Goal: Transaction & Acquisition: Purchase product/service

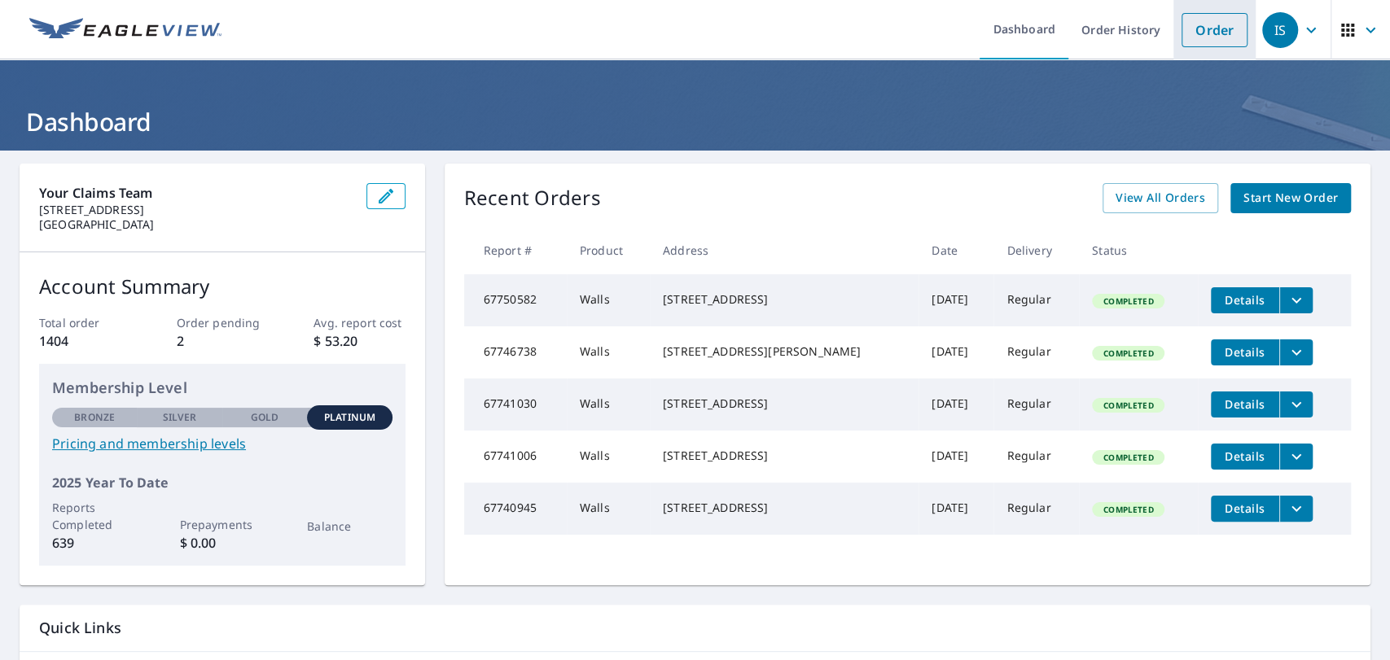
click at [1197, 19] on link "Order" at bounding box center [1215, 30] width 66 height 34
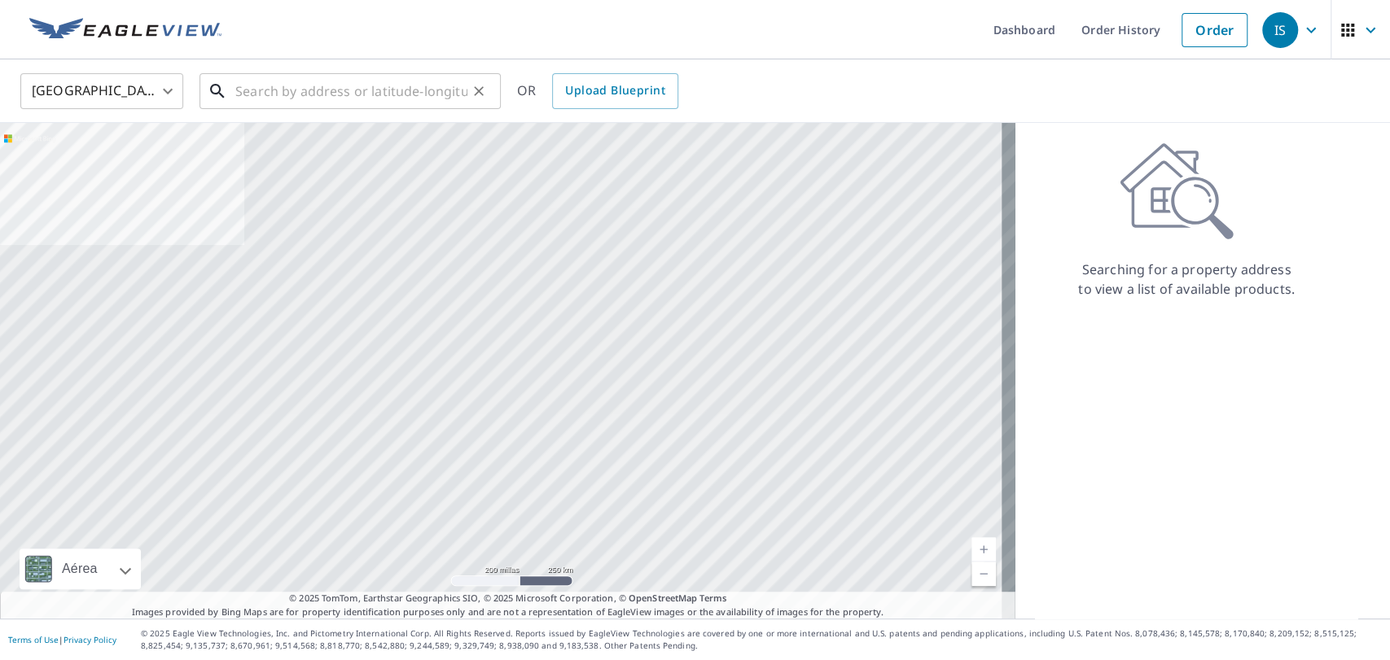
click at [391, 88] on input "text" at bounding box center [351, 91] width 232 height 46
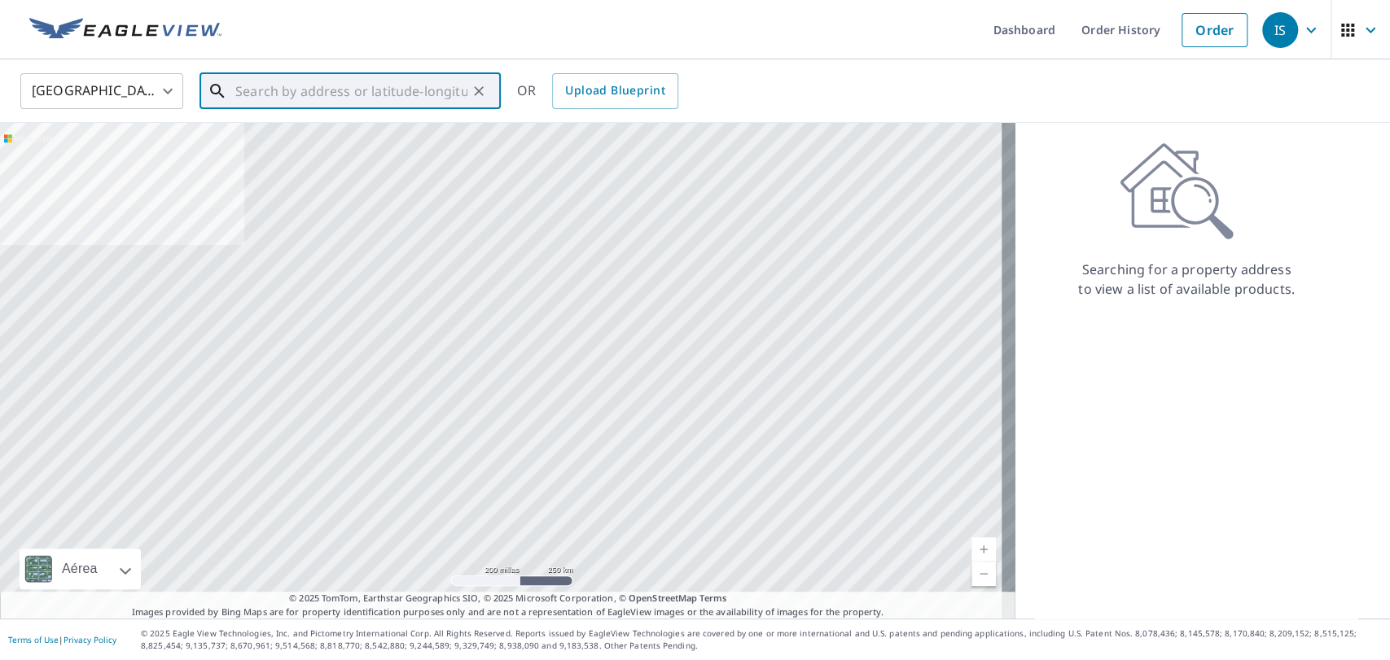
paste input "[STREET_ADDRESS][US_STATE]"
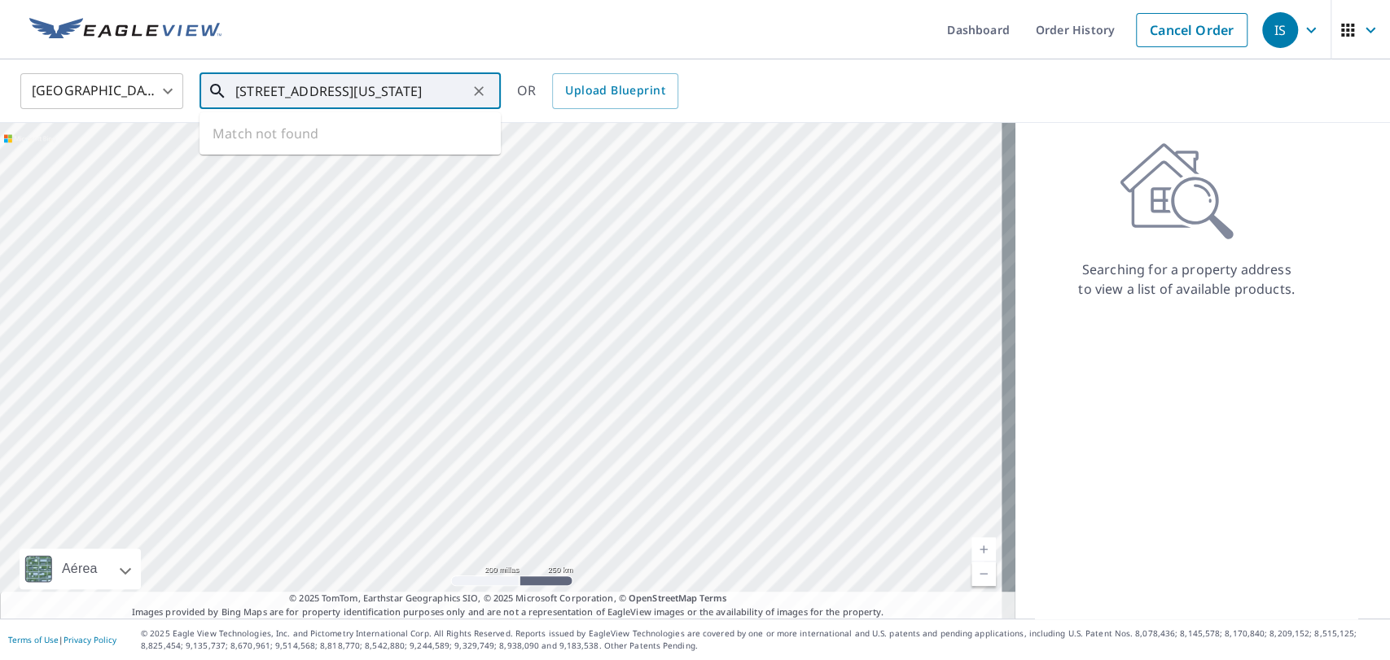
scroll to position [0, 63]
type input "[STREET_ADDRESS][US_STATE]"
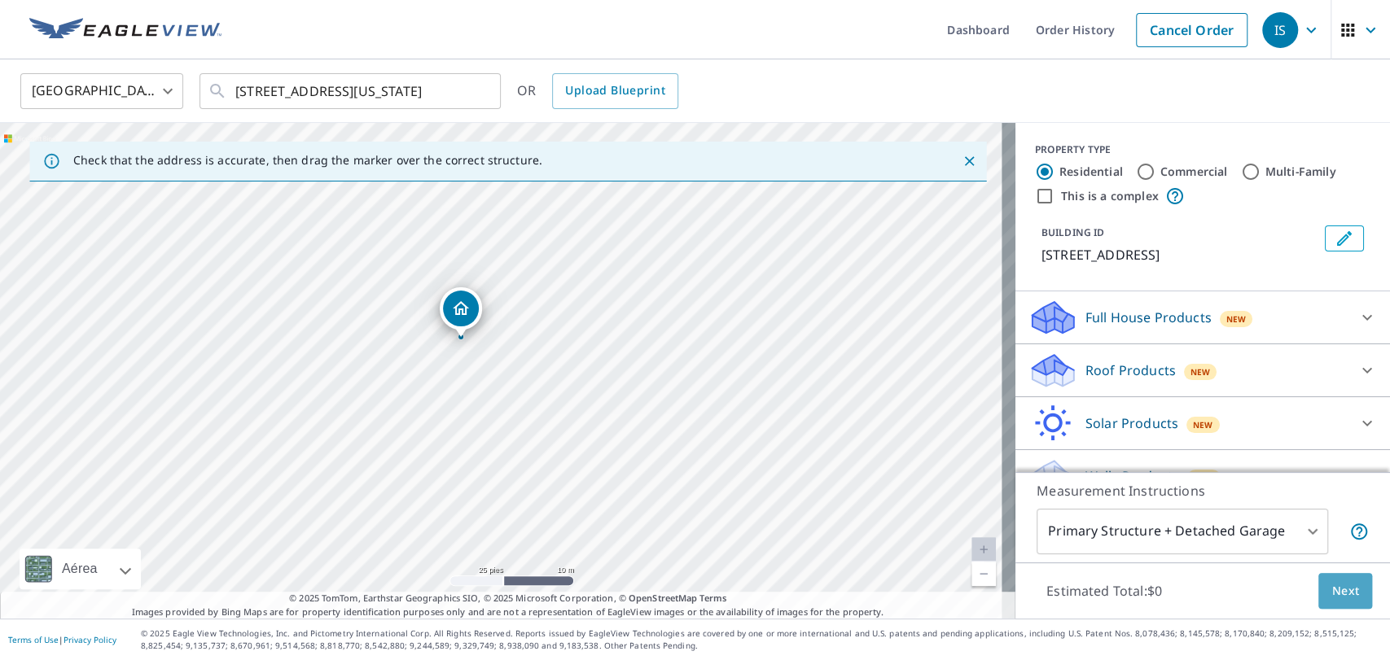
click at [1250, 581] on span "Next" at bounding box center [1345, 591] width 28 height 20
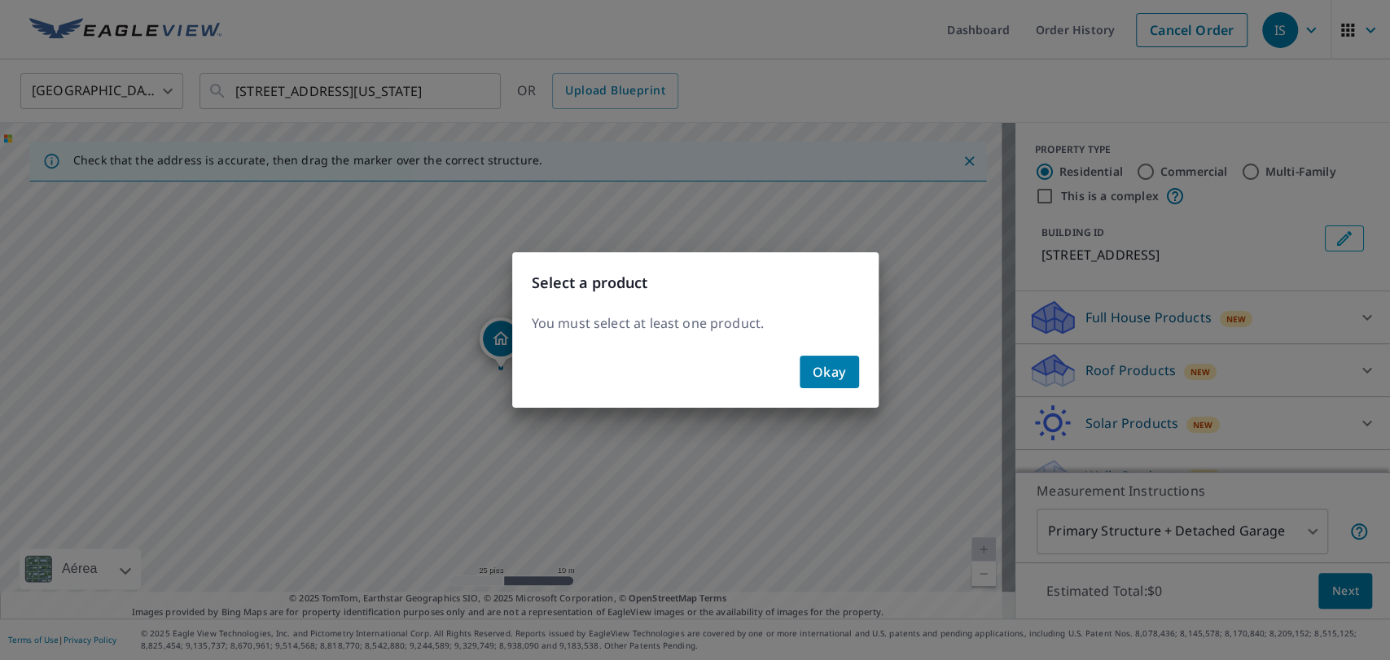
click at [816, 373] on span "Okay" at bounding box center [829, 372] width 33 height 23
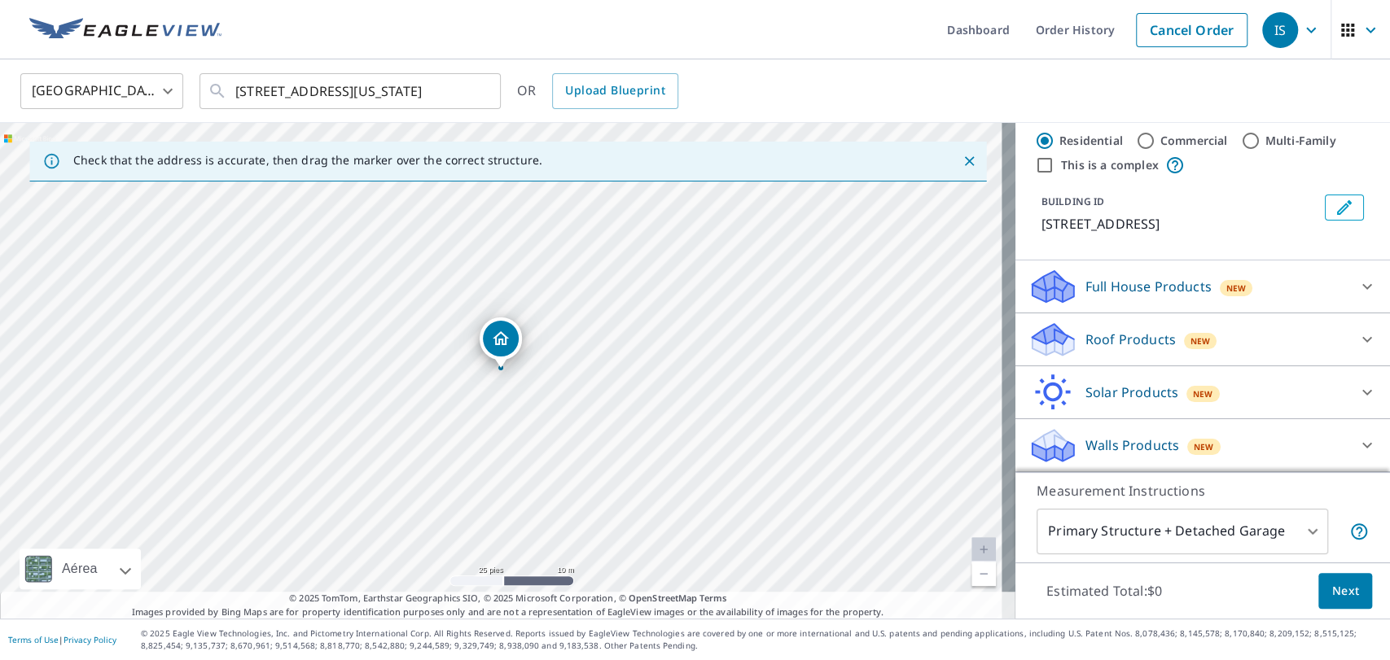
click at [1084, 433] on div "Walls Products New" at bounding box center [1187, 446] width 319 height 38
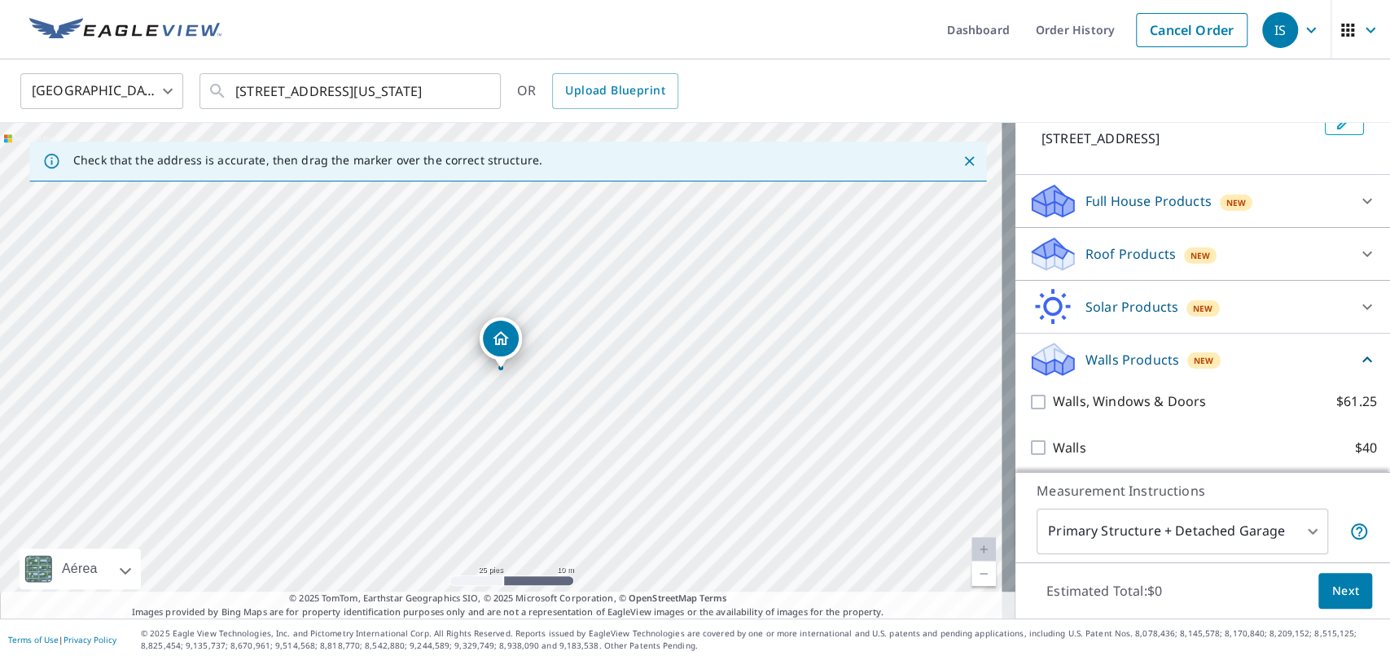
scroll to position [122, 0]
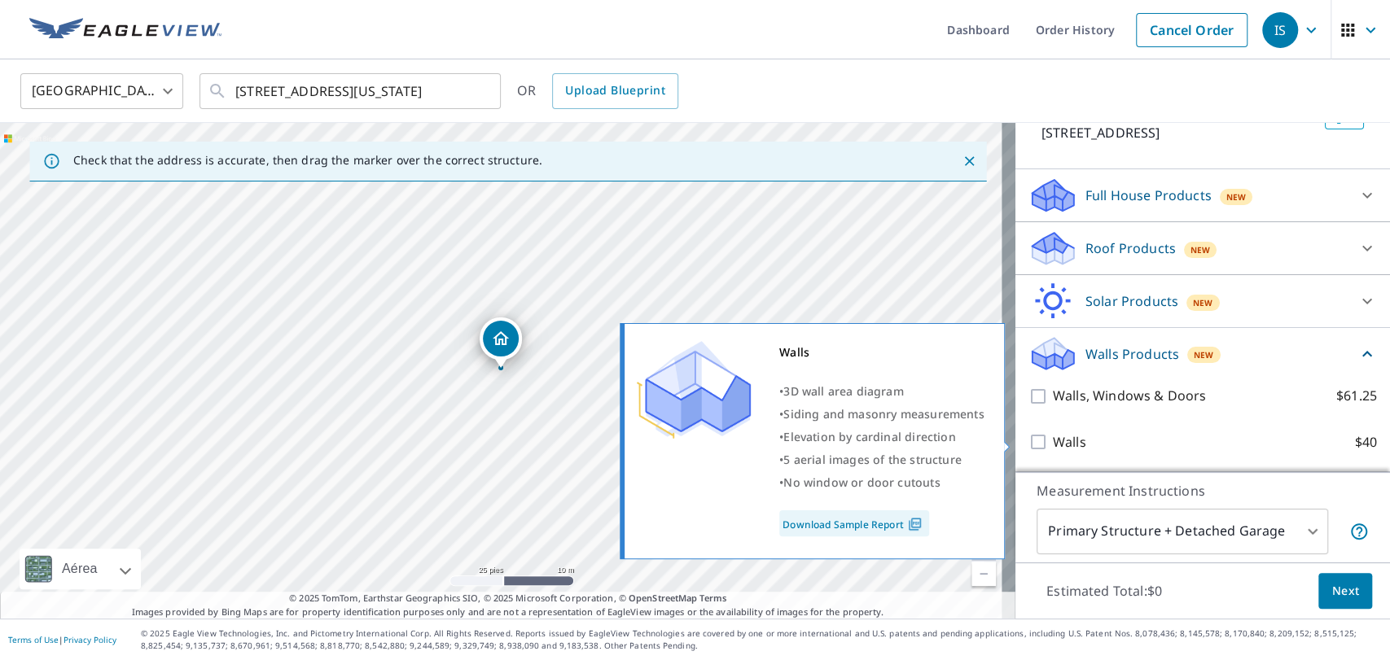
click at [1028, 443] on input "Walls $40" at bounding box center [1040, 442] width 24 height 20
checkbox input "true"
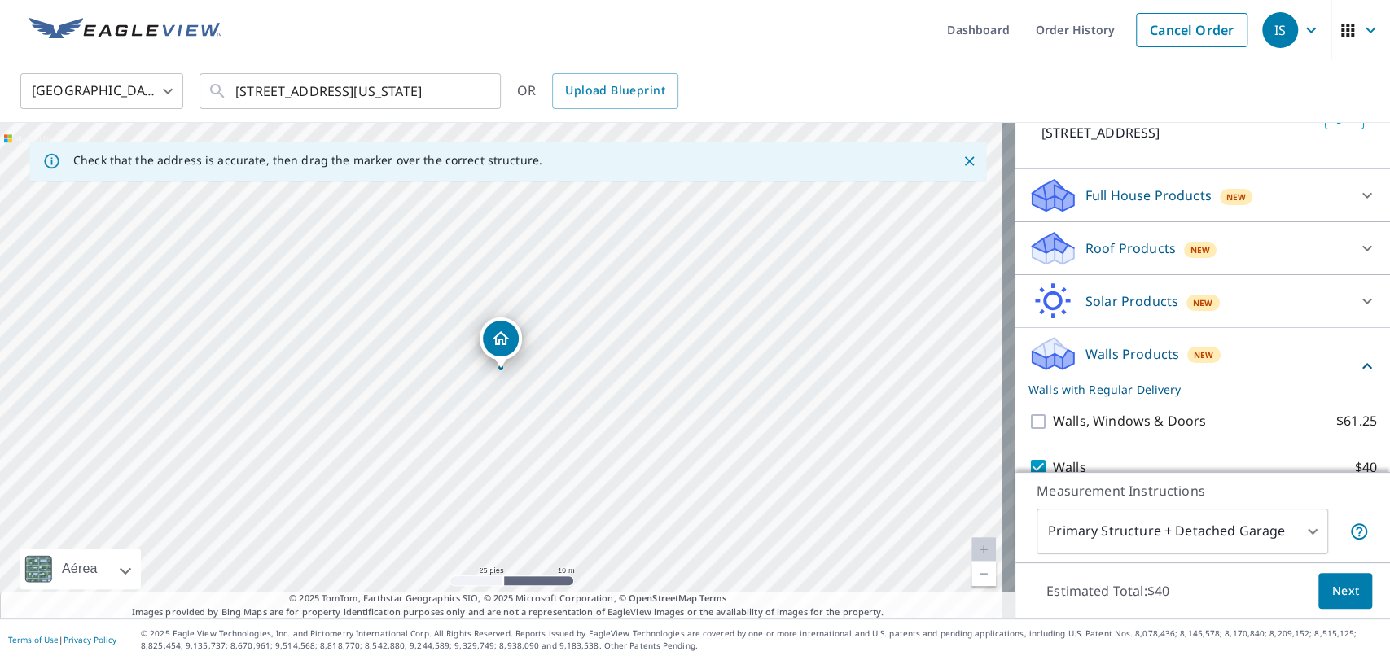
click at [1250, 593] on span "Next" at bounding box center [1345, 591] width 28 height 20
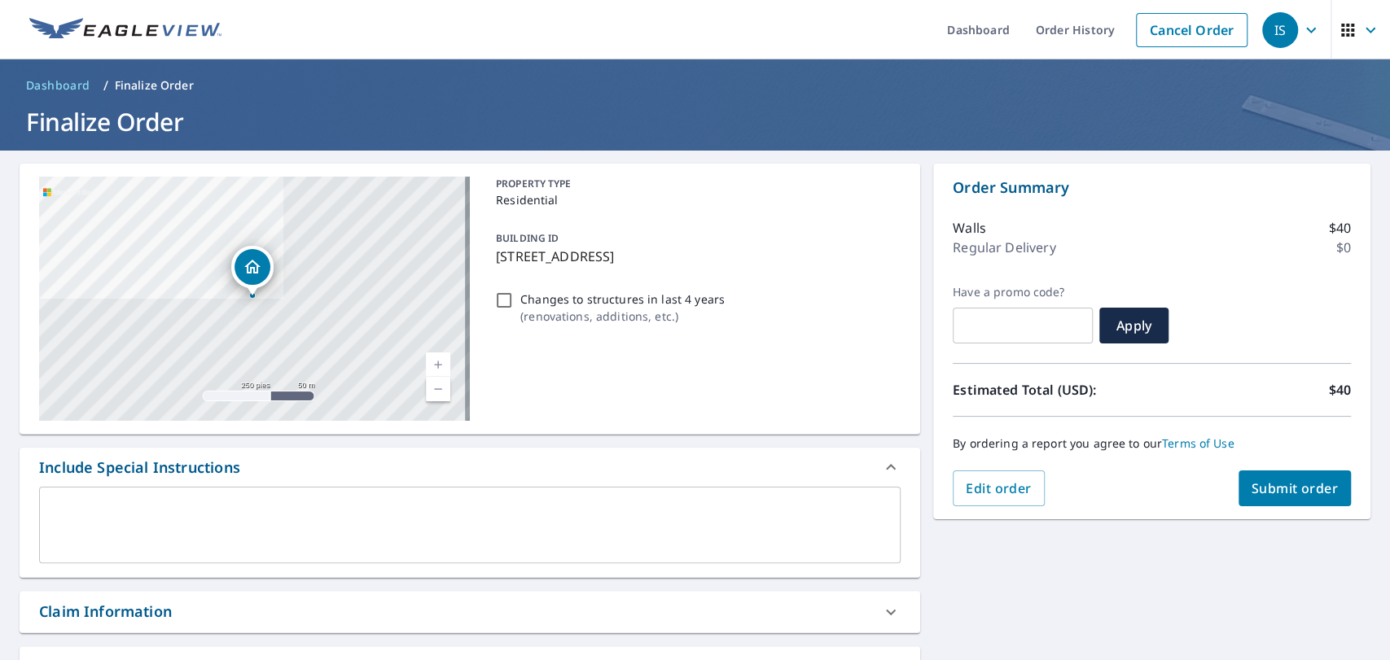
click at [263, 594] on div "Claim Information" at bounding box center [455, 612] width 832 height 22
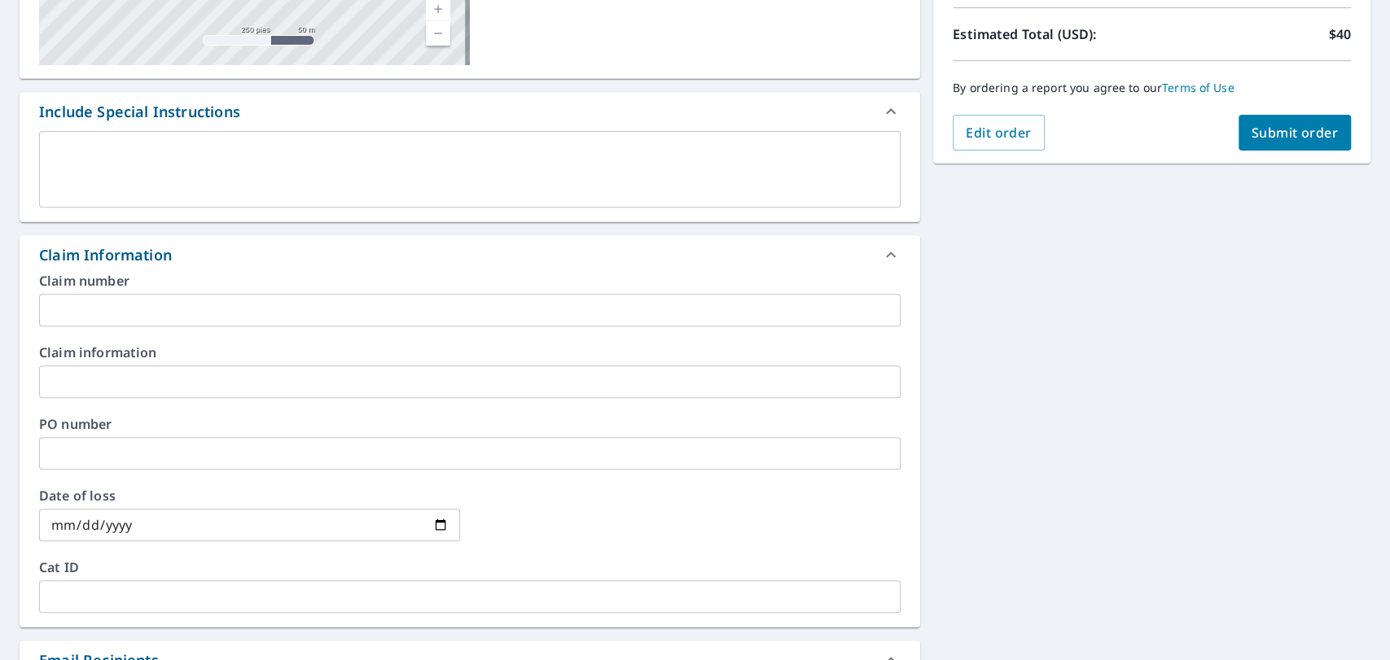
scroll to position [362, 0]
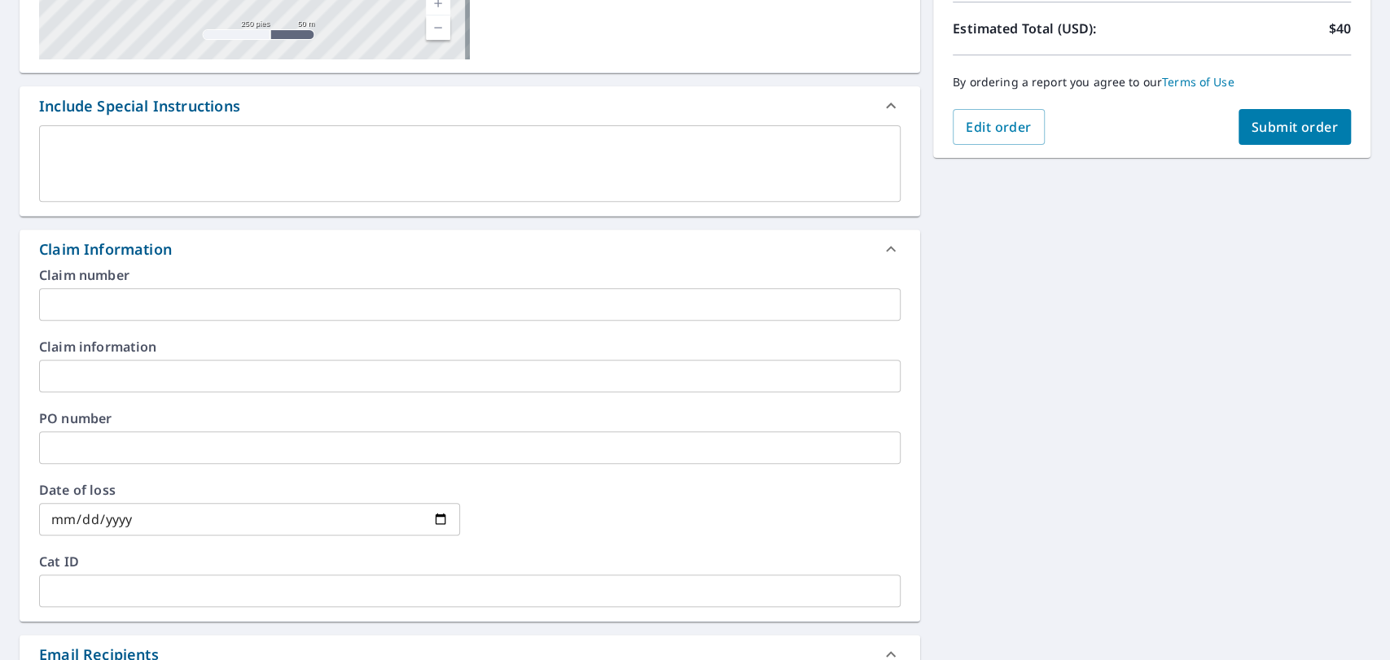
click at [270, 300] on input "text" at bounding box center [470, 304] width 862 height 33
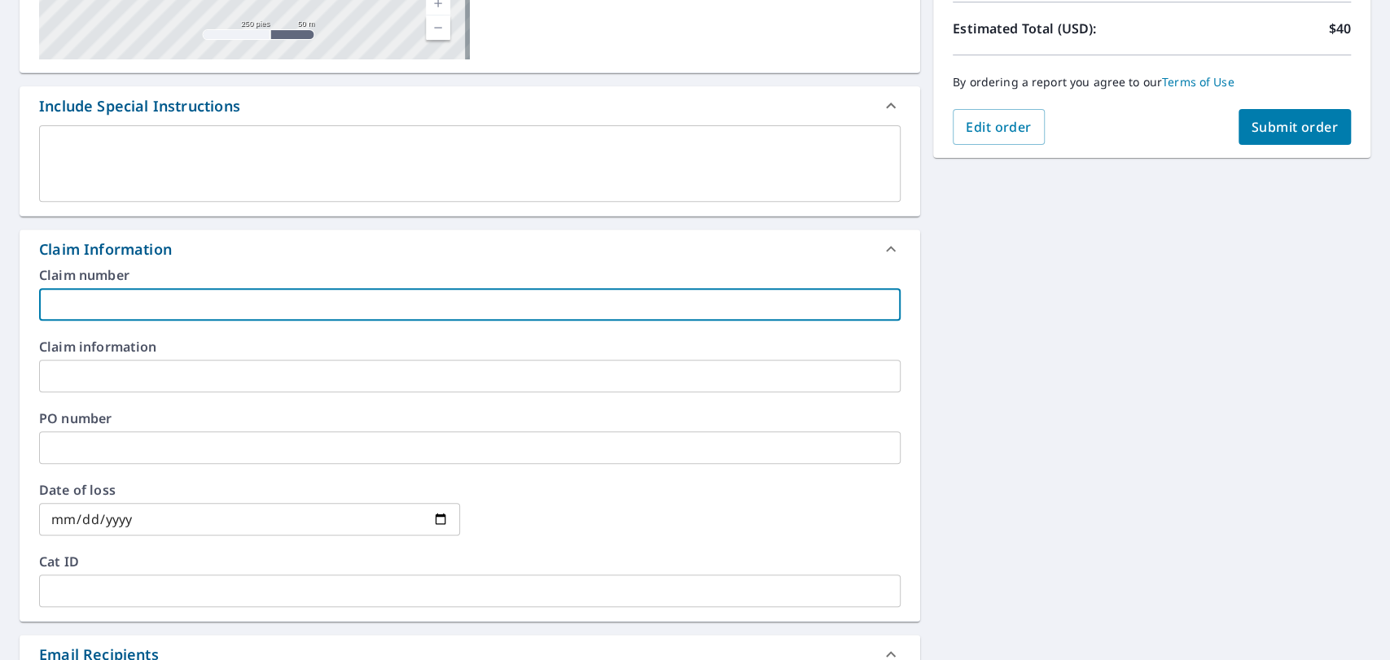
paste input "[PERSON_NAME]"
type input "[PERSON_NAME]"
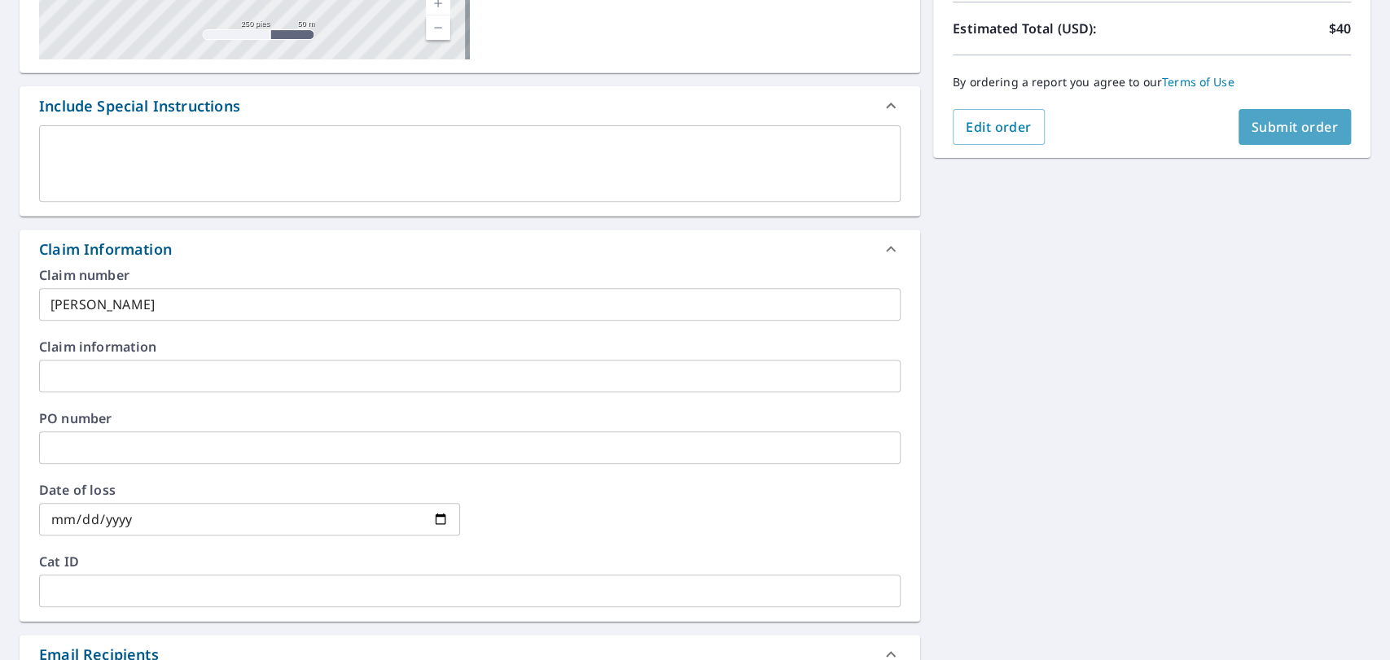
click at [1250, 125] on span "Submit order" at bounding box center [1295, 127] width 87 height 18
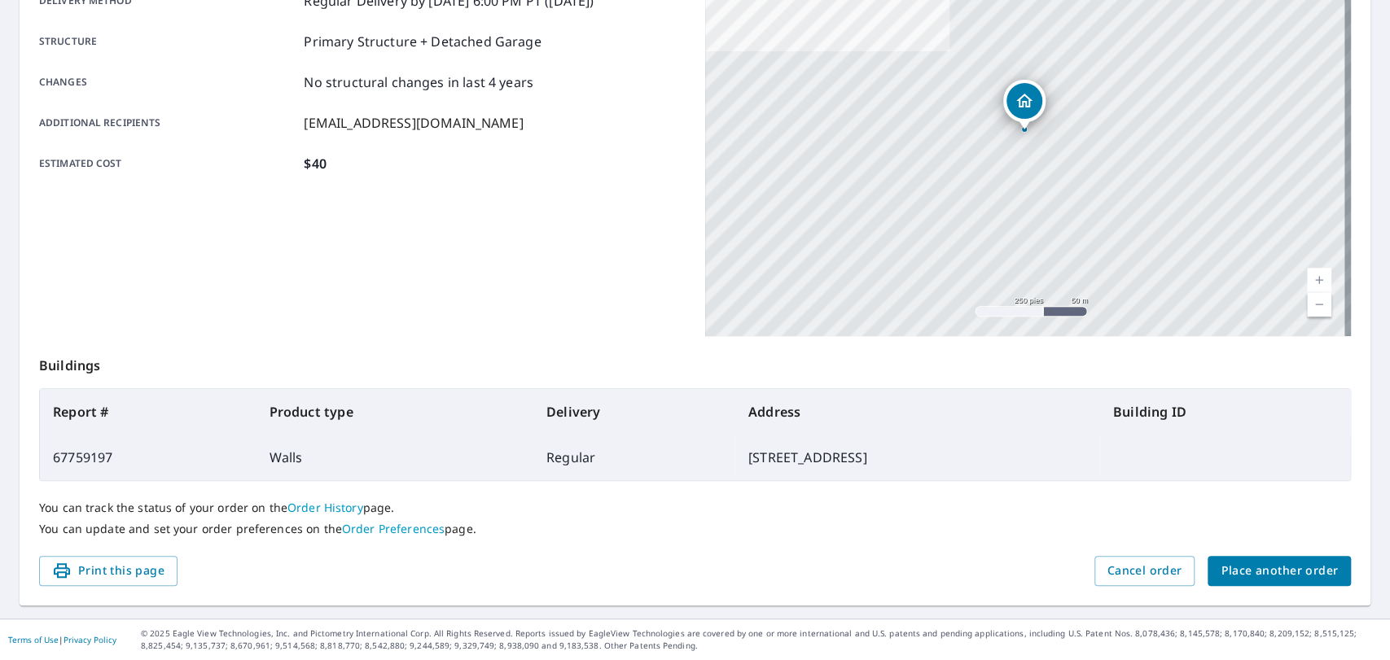
scroll to position [297, 0]
